Goal: Navigation & Orientation: Understand site structure

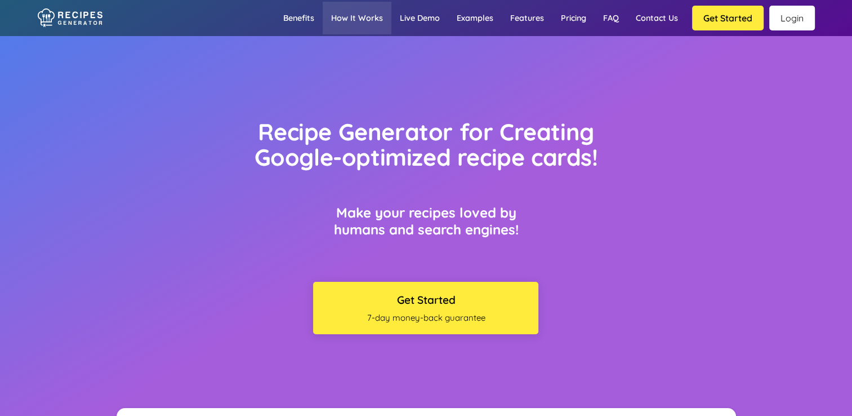
click at [376, 17] on link "How it works" at bounding box center [357, 18] width 69 height 33
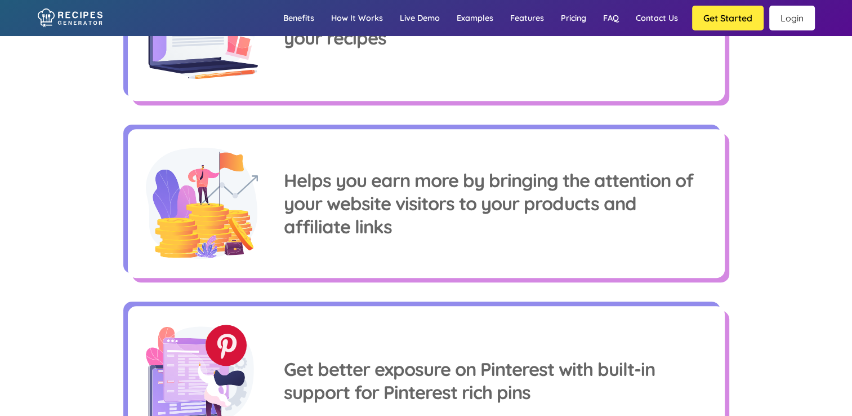
scroll to position [874, 0]
click at [417, 22] on link "Live demo" at bounding box center [420, 18] width 57 height 33
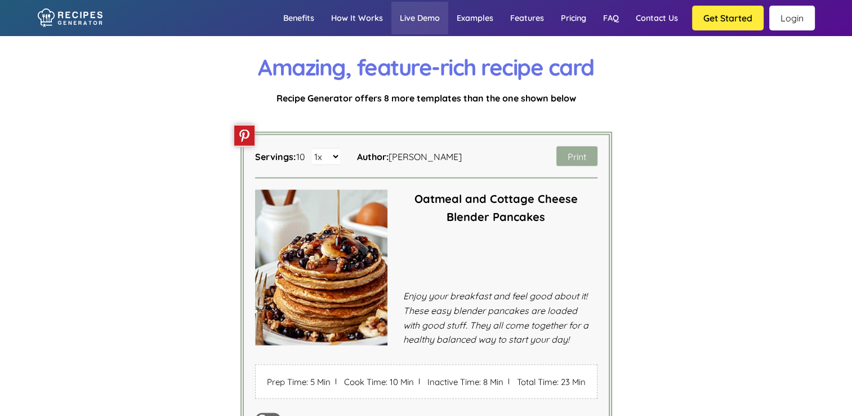
click at [410, 19] on link "Live demo" at bounding box center [420, 18] width 57 height 33
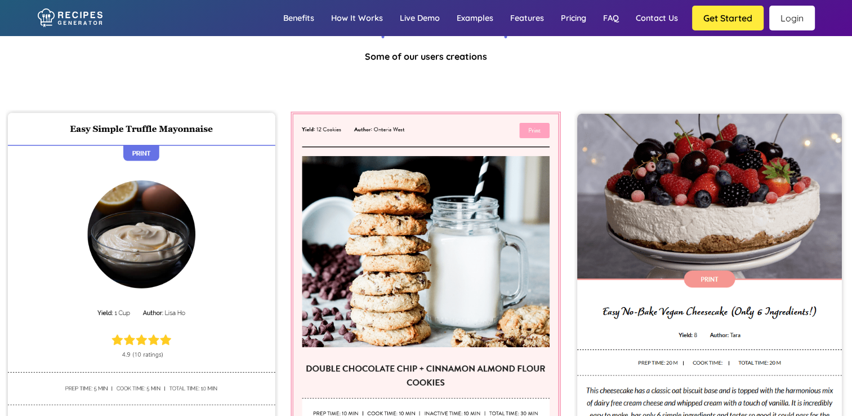
scroll to position [3867, 0]
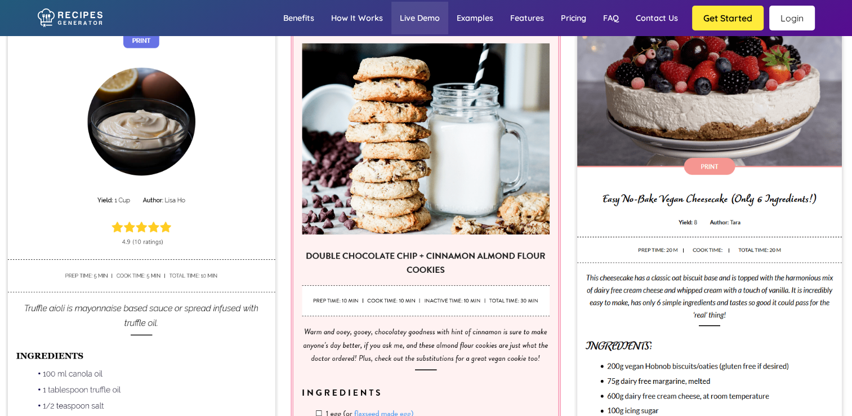
click at [426, 19] on link "Live demo" at bounding box center [420, 18] width 57 height 33
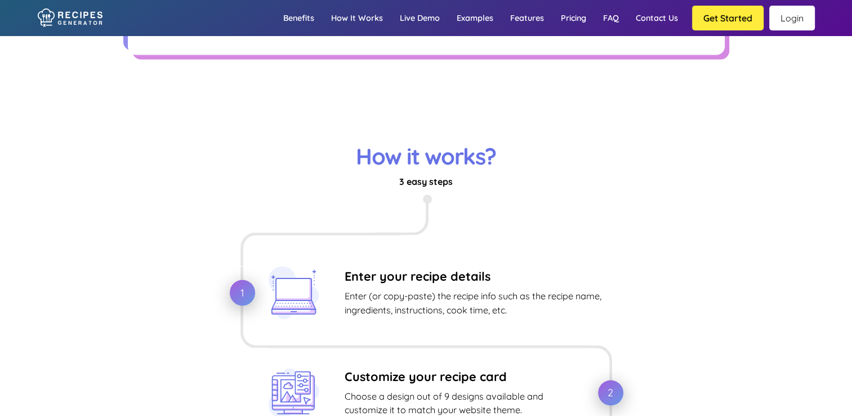
scroll to position [1445, 0]
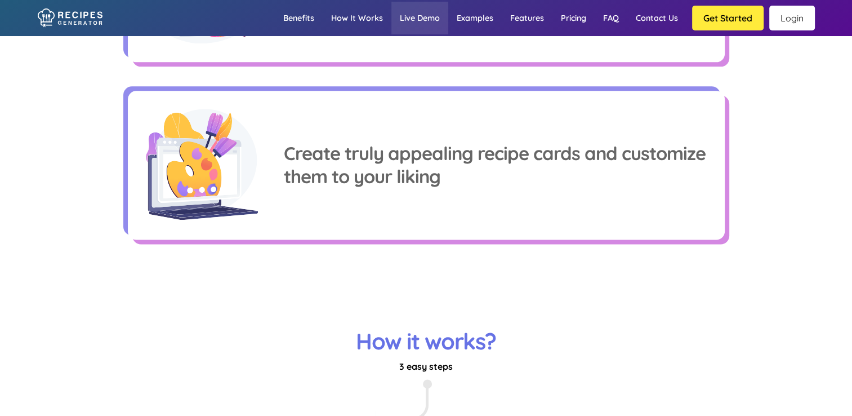
click at [416, 19] on link "Live demo" at bounding box center [420, 18] width 57 height 33
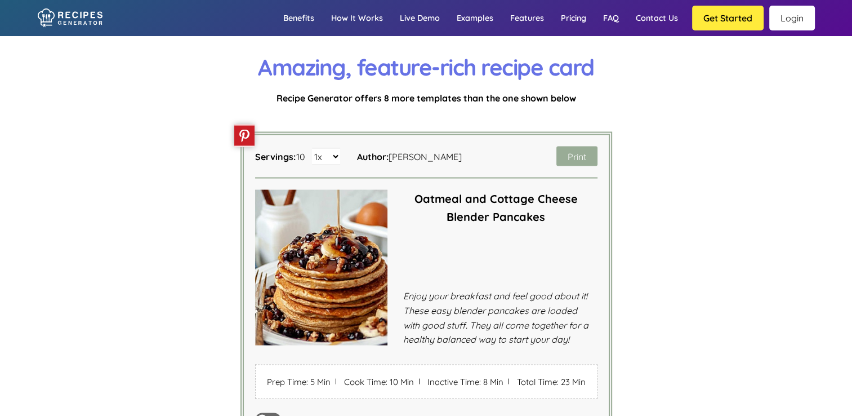
click at [737, 20] on button "Get Started" at bounding box center [728, 18] width 72 height 25
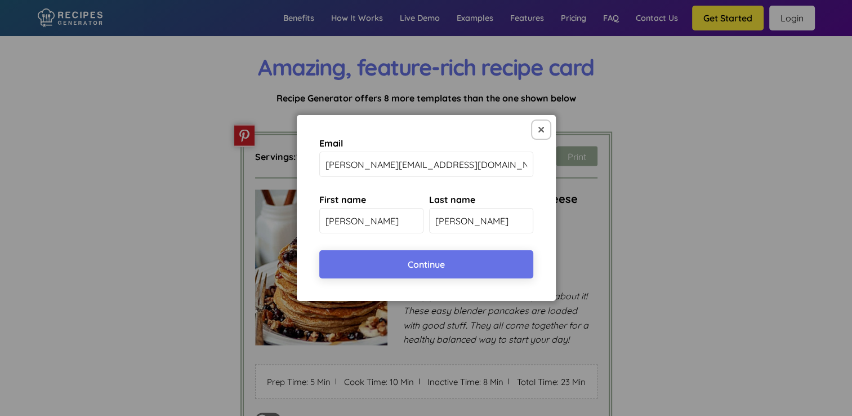
click at [542, 134] on button at bounding box center [541, 130] width 18 height 18
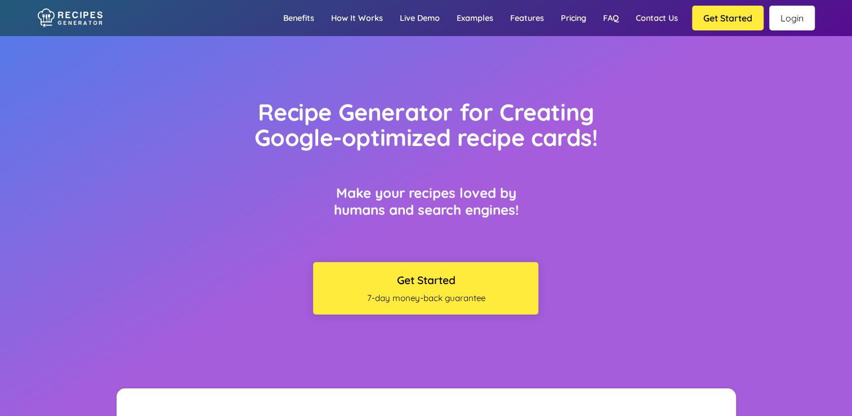
scroll to position [0, 0]
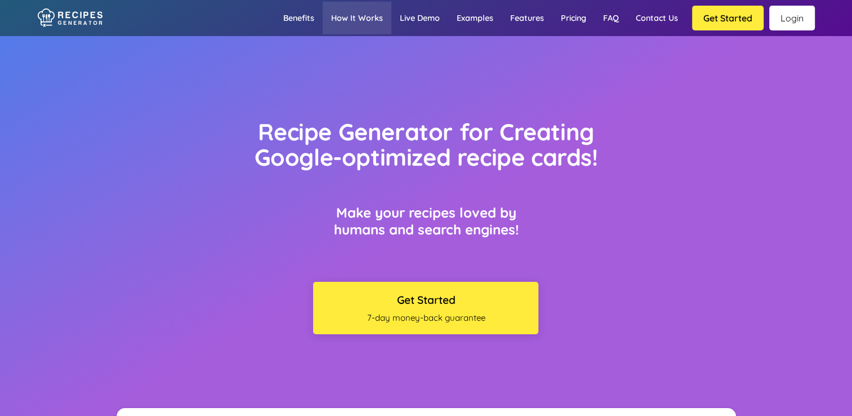
click at [343, 22] on link "How it works" at bounding box center [357, 18] width 69 height 33
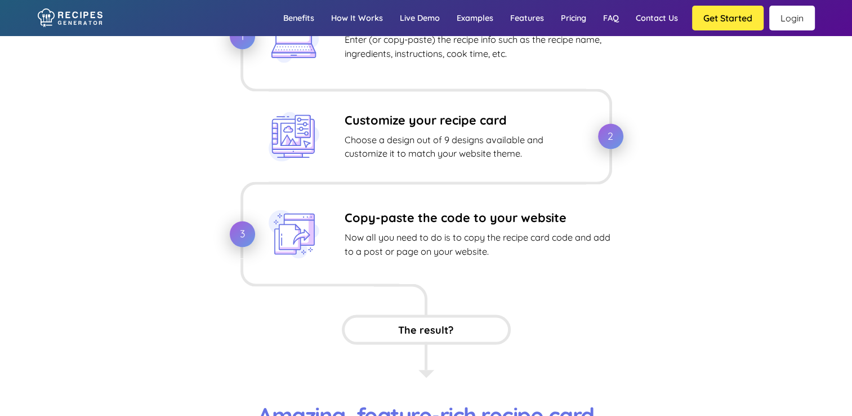
scroll to position [1888, 0]
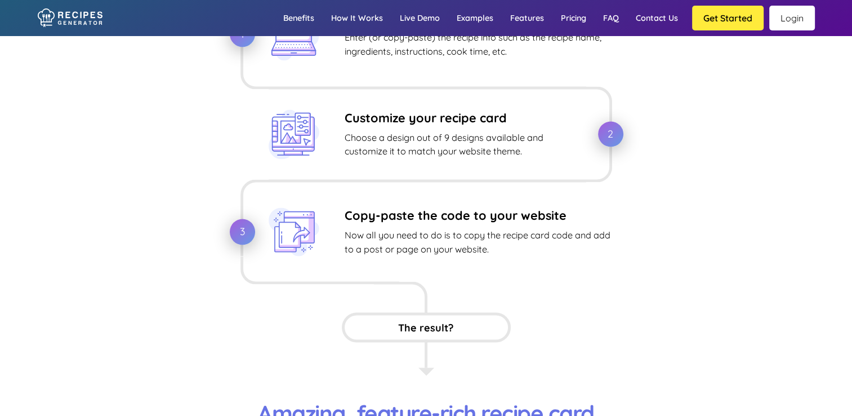
click at [433, 334] on div "The result?" at bounding box center [426, 327] width 169 height 30
click at [409, 226] on div "Copy-paste the code to your website Now all you need to do is to copy the recip…" at bounding box center [479, 231] width 268 height 48
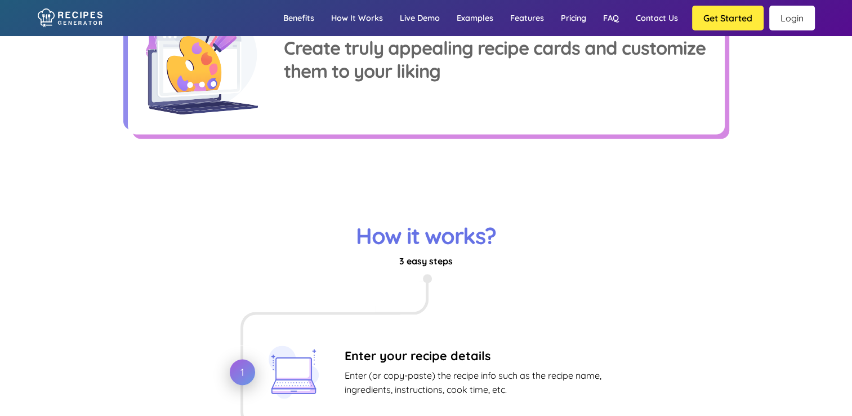
click at [790, 21] on link "Login" at bounding box center [793, 18] width 46 height 25
